Goal: Information Seeking & Learning: Learn about a topic

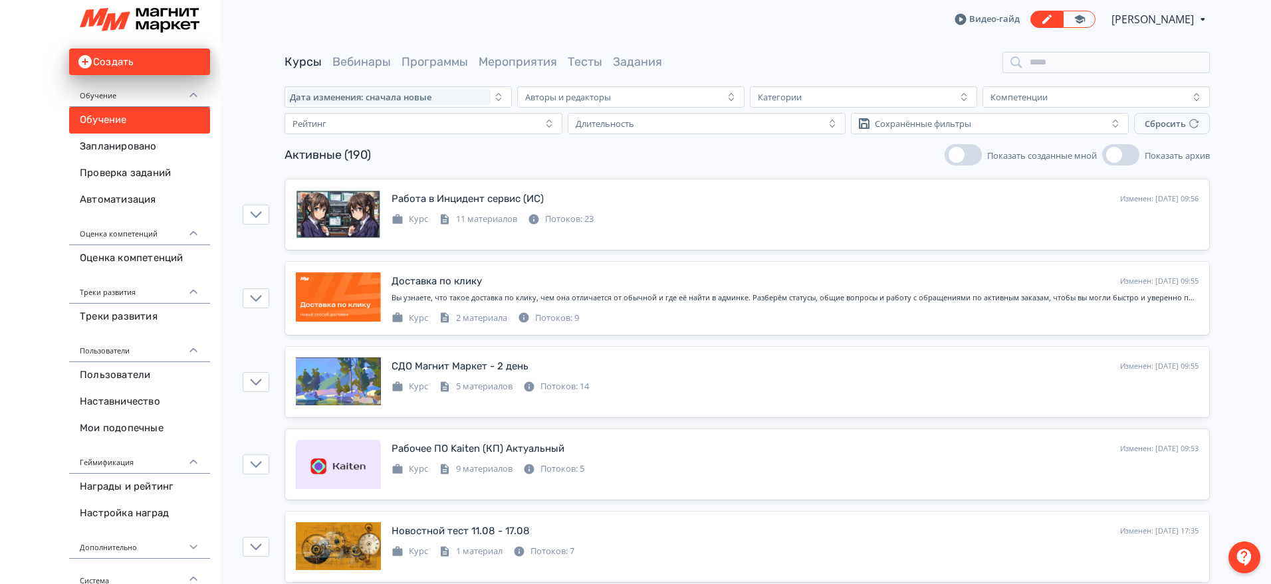
click at [1058, 59] on input "search" at bounding box center [1105, 62] width 207 height 21
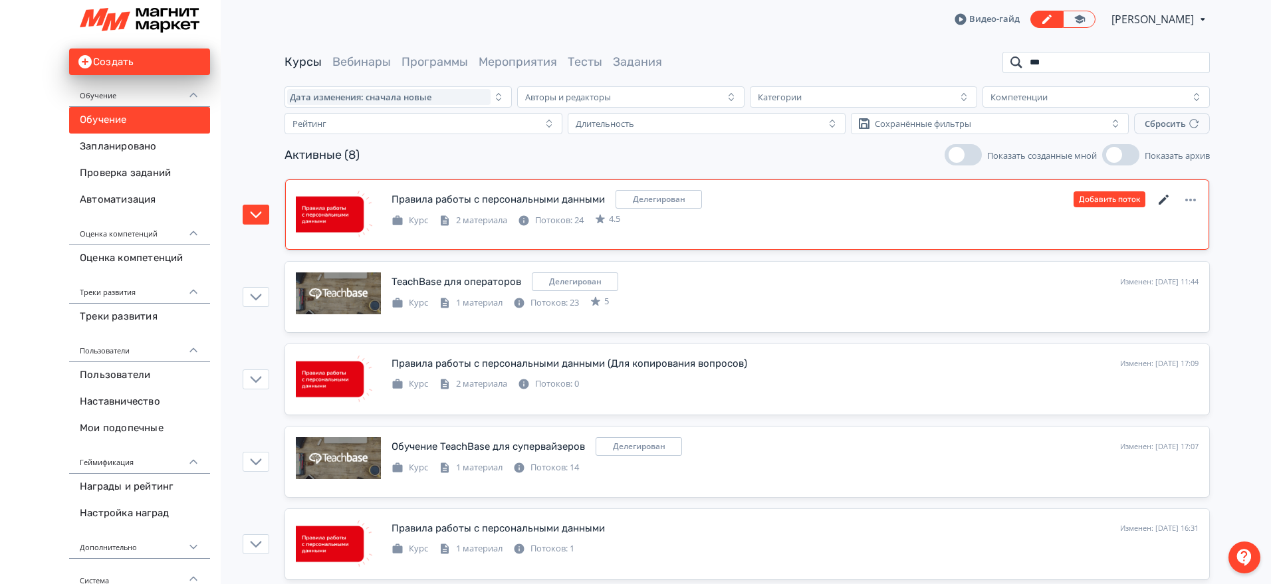
type input "***"
click at [1167, 199] on icon at bounding box center [1164, 200] width 16 height 16
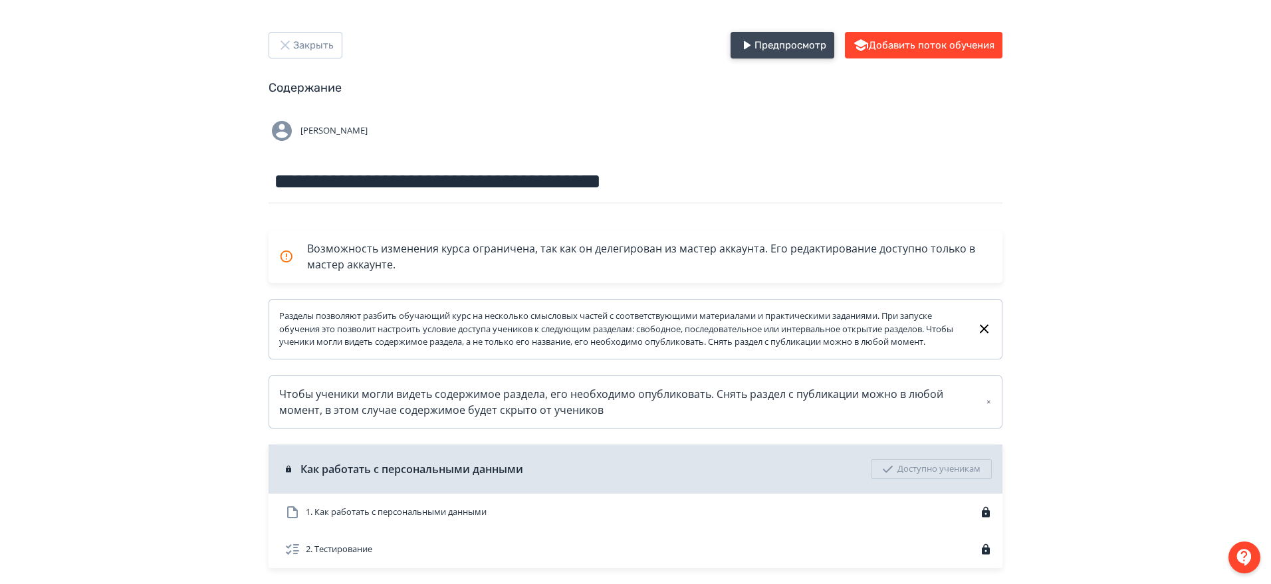
click at [792, 53] on button "Предпросмотр" at bounding box center [783, 45] width 104 height 27
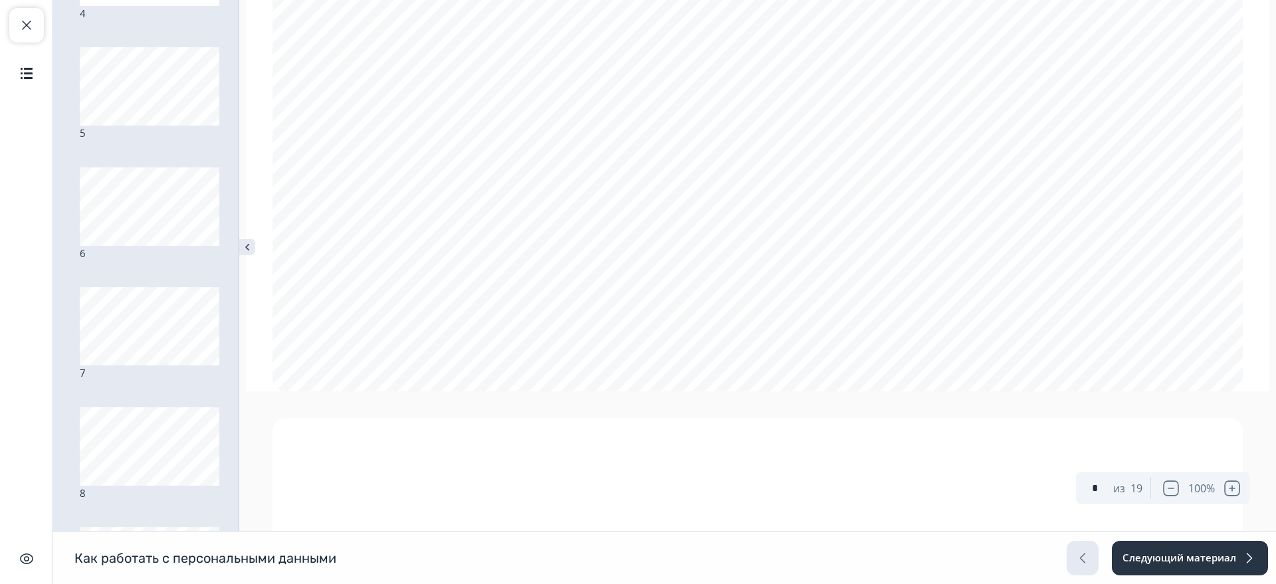
scroll to position [356, 0]
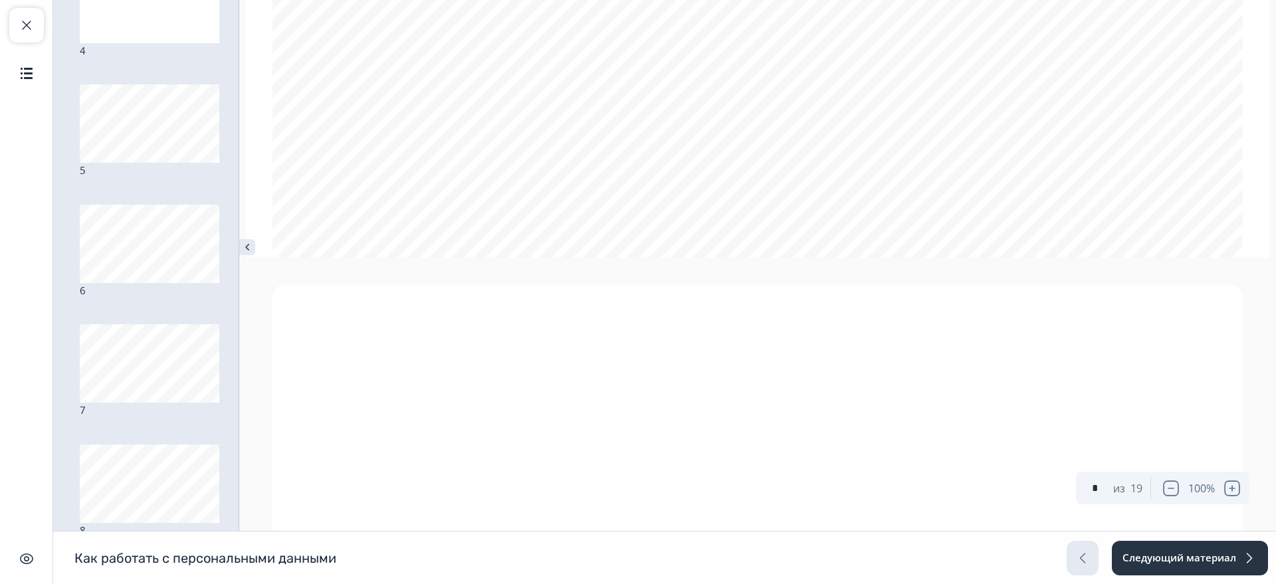
type input "*"
